Goal: Task Accomplishment & Management: Use online tool/utility

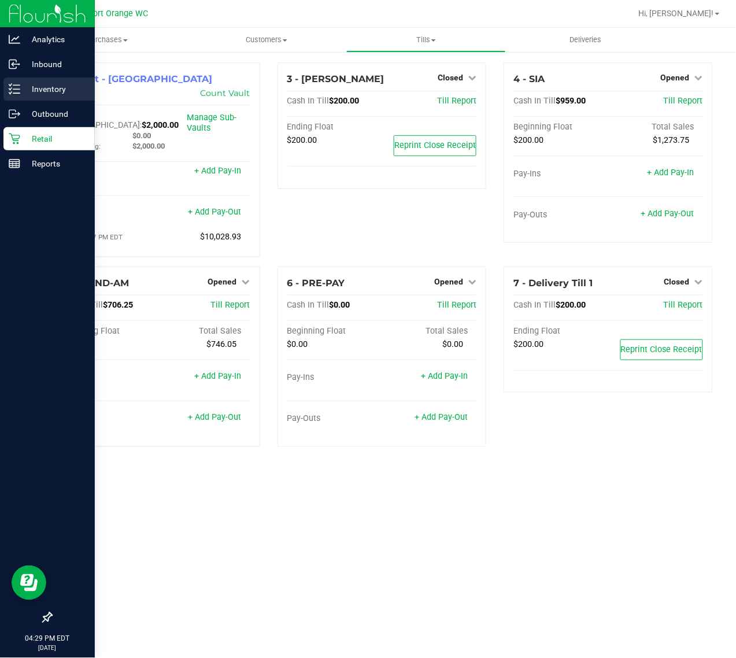
click at [45, 87] on p "Inventory" at bounding box center [54, 89] width 69 height 14
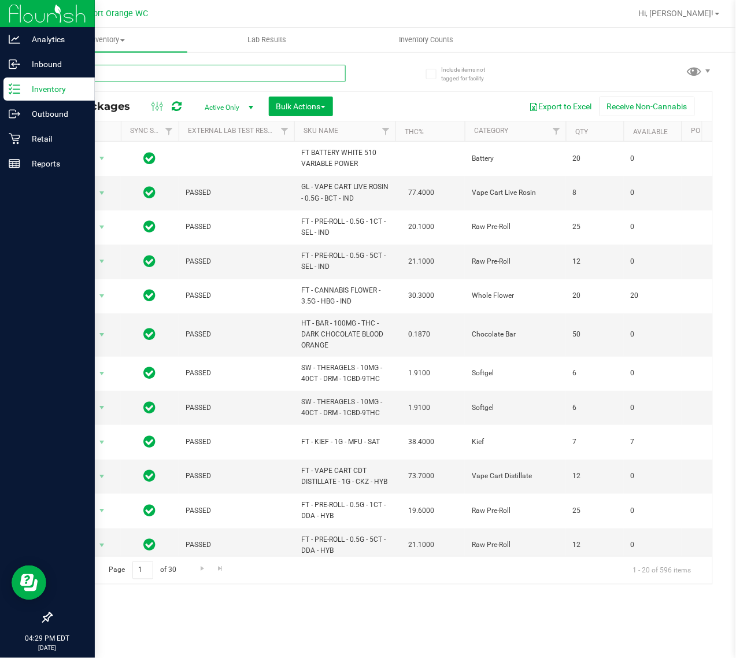
click at [104, 74] on input "text" at bounding box center [198, 73] width 295 height 17
type input "6884432729475352"
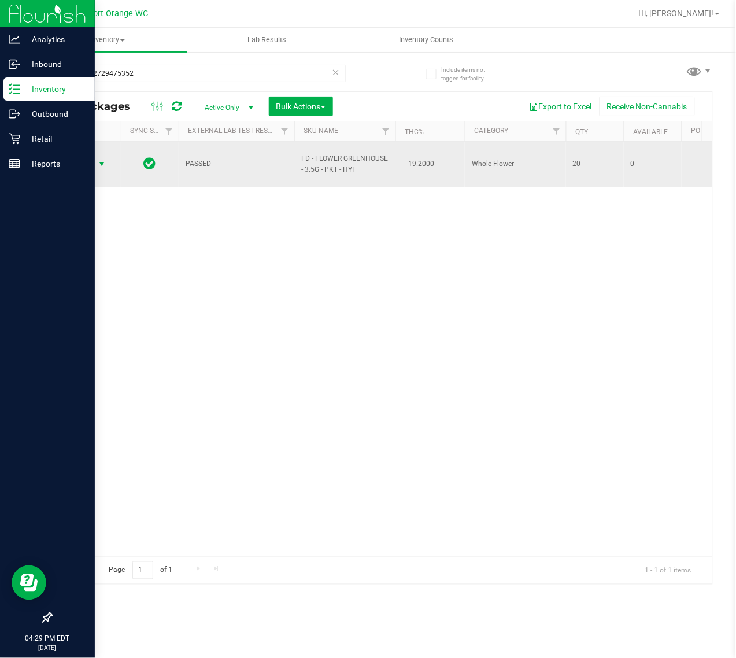
click at [88, 164] on span "Action" at bounding box center [78, 164] width 31 height 16
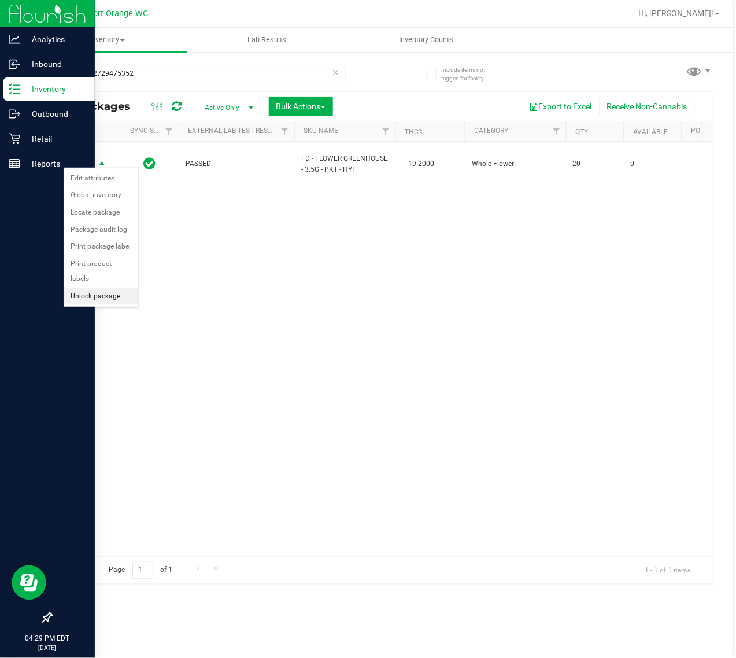
click at [99, 288] on li "Unlock package" at bounding box center [101, 296] width 75 height 17
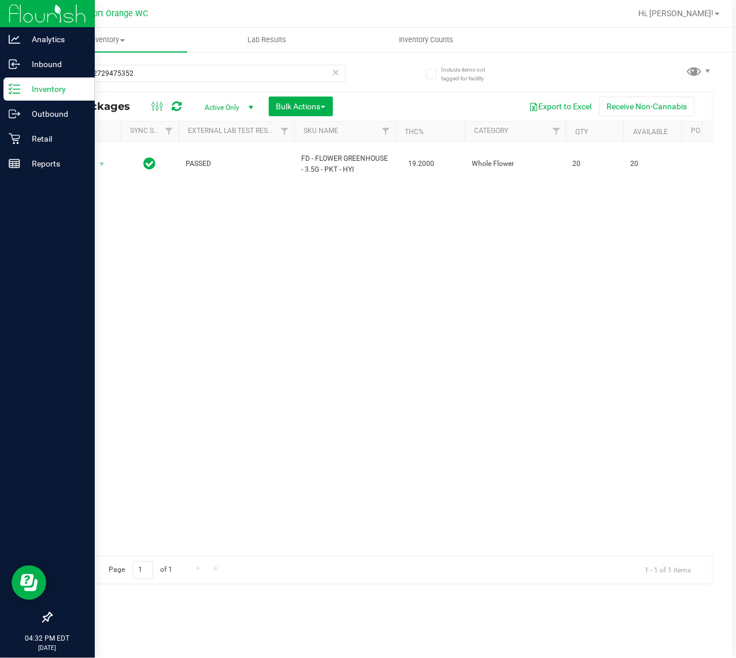
click at [440, 430] on div "Action Action Adjust qty Create package Edit attributes Global inventory Locate…" at bounding box center [381, 349] width 661 height 415
click at [24, 146] on div "Retail" at bounding box center [48, 138] width 91 height 23
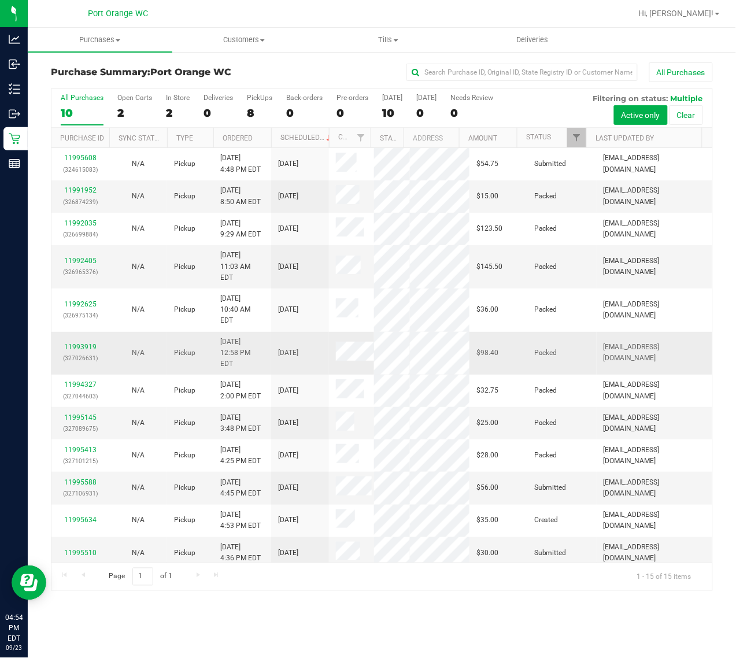
click at [84, 342] on div "11993919 (327026631)" at bounding box center [80, 353] width 44 height 22
click at [88, 343] on link "11993919" at bounding box center [80, 347] width 32 height 8
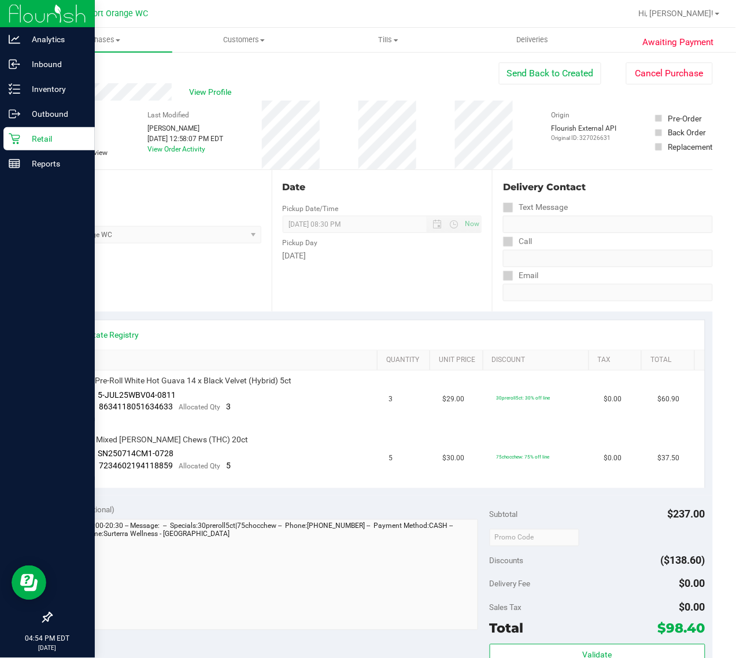
click at [10, 142] on icon at bounding box center [15, 139] width 12 height 12
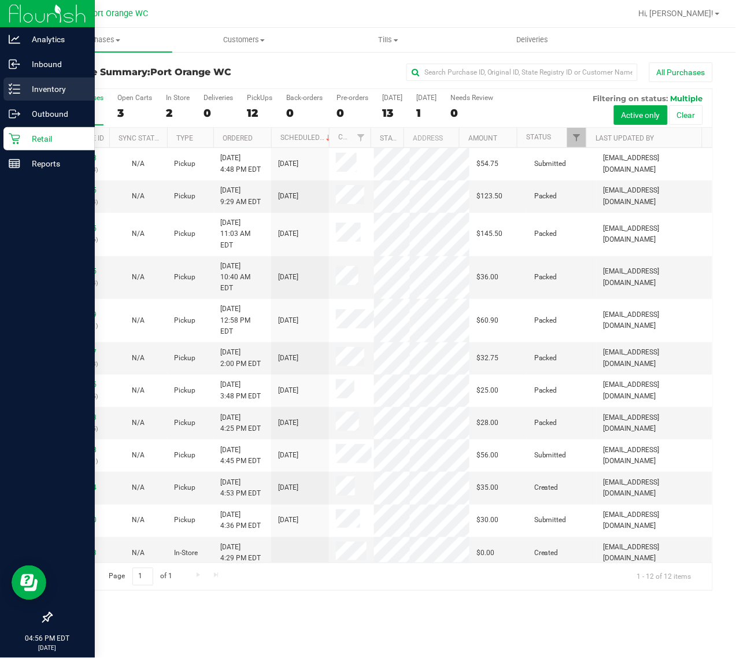
click at [26, 88] on p "Inventory" at bounding box center [54, 89] width 69 height 14
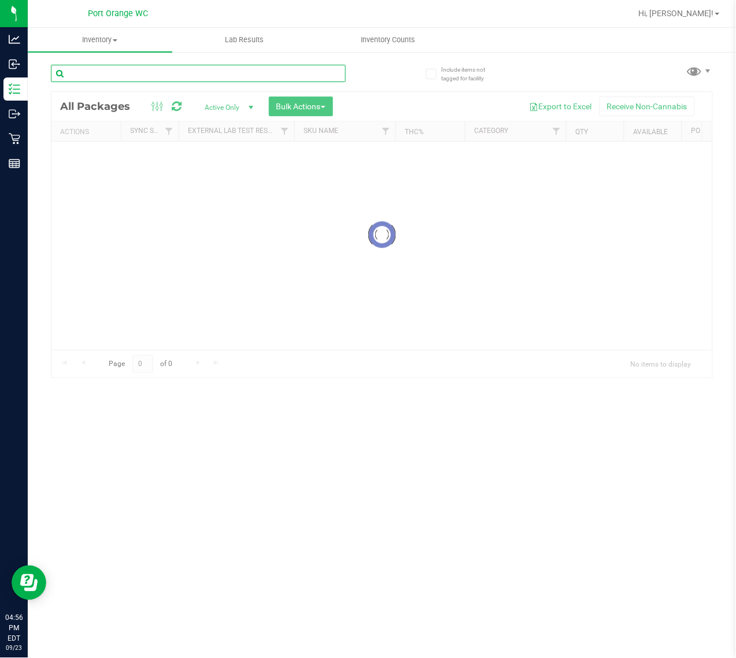
click at [138, 82] on div "Inventory All packages All inventory Waste log Create inventory Lab Results Inv…" at bounding box center [382, 343] width 708 height 630
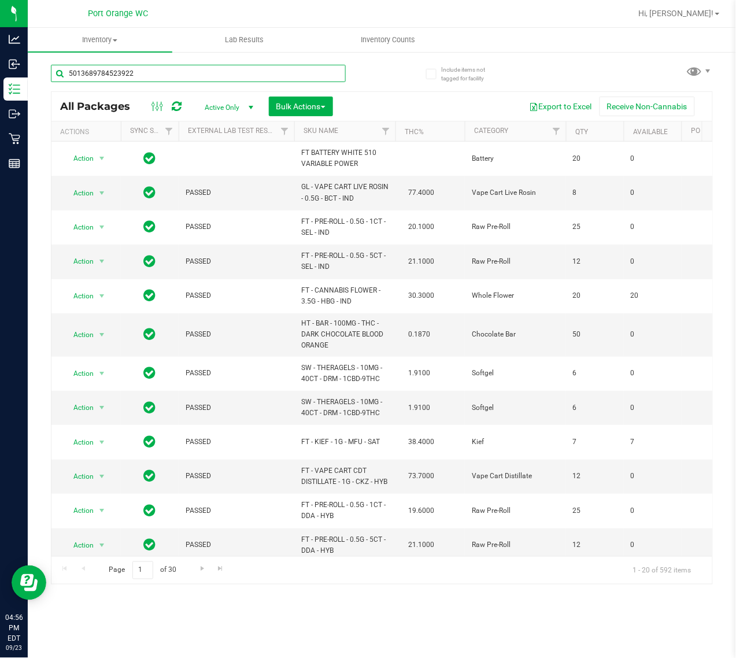
type input "5013689784523922"
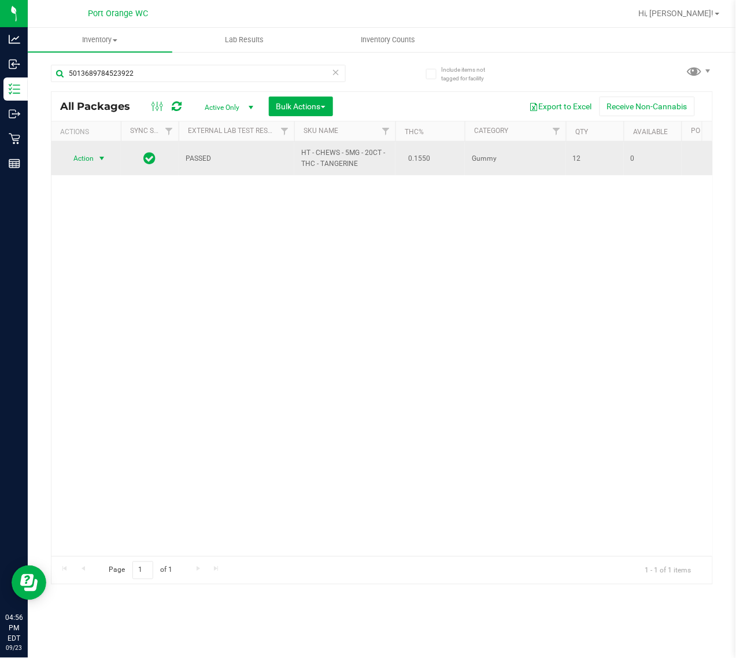
click at [87, 153] on span "Action" at bounding box center [78, 158] width 31 height 16
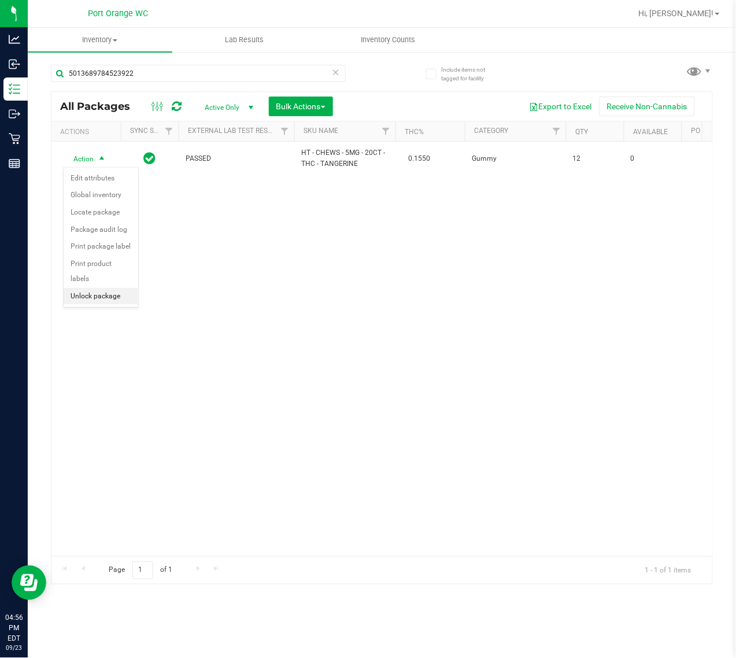
click at [73, 288] on li "Unlock package" at bounding box center [101, 296] width 75 height 17
